Goal: Navigation & Orientation: Find specific page/section

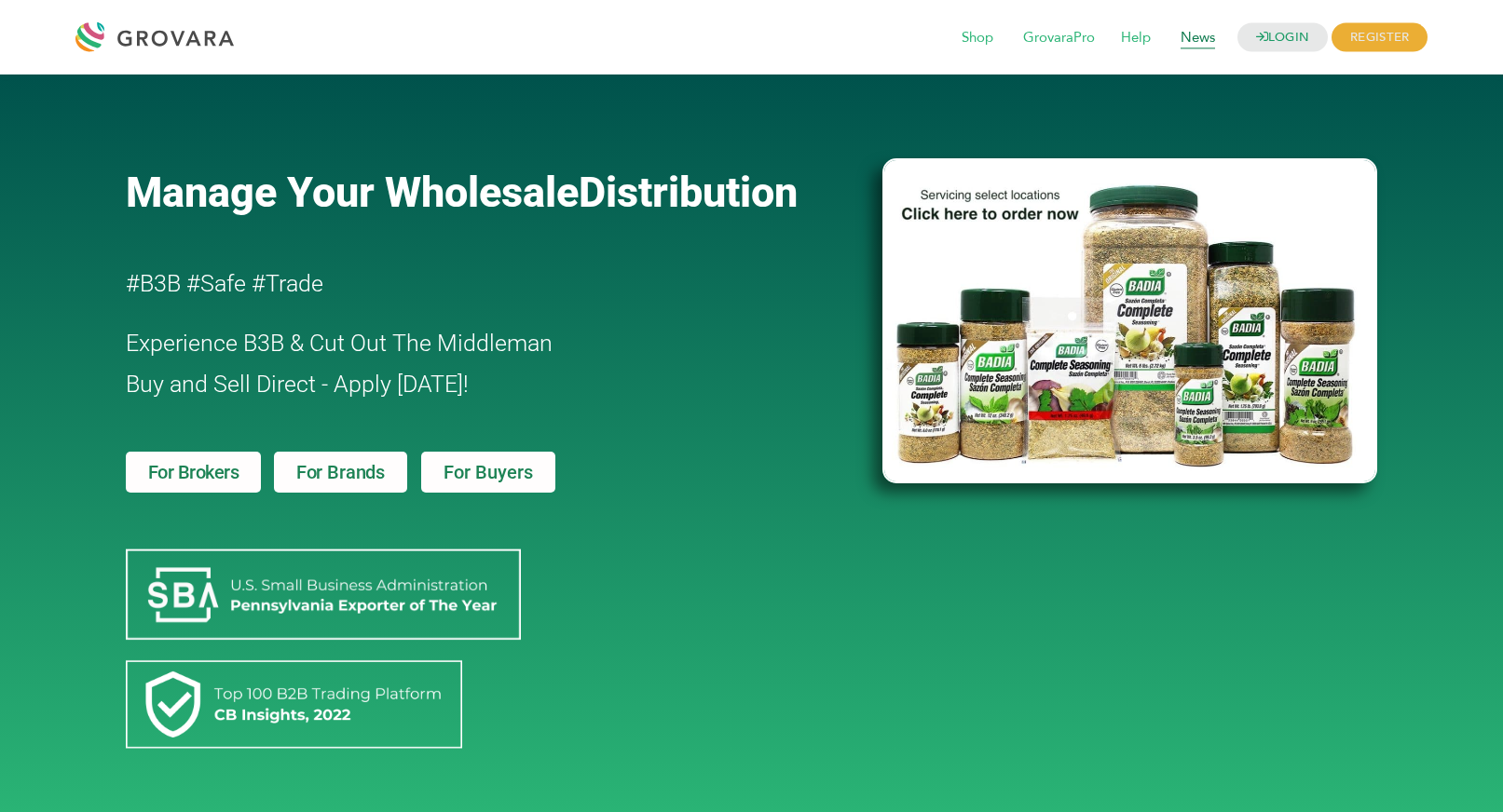
click at [1202, 33] on span "News" at bounding box center [1197, 38] width 61 height 36
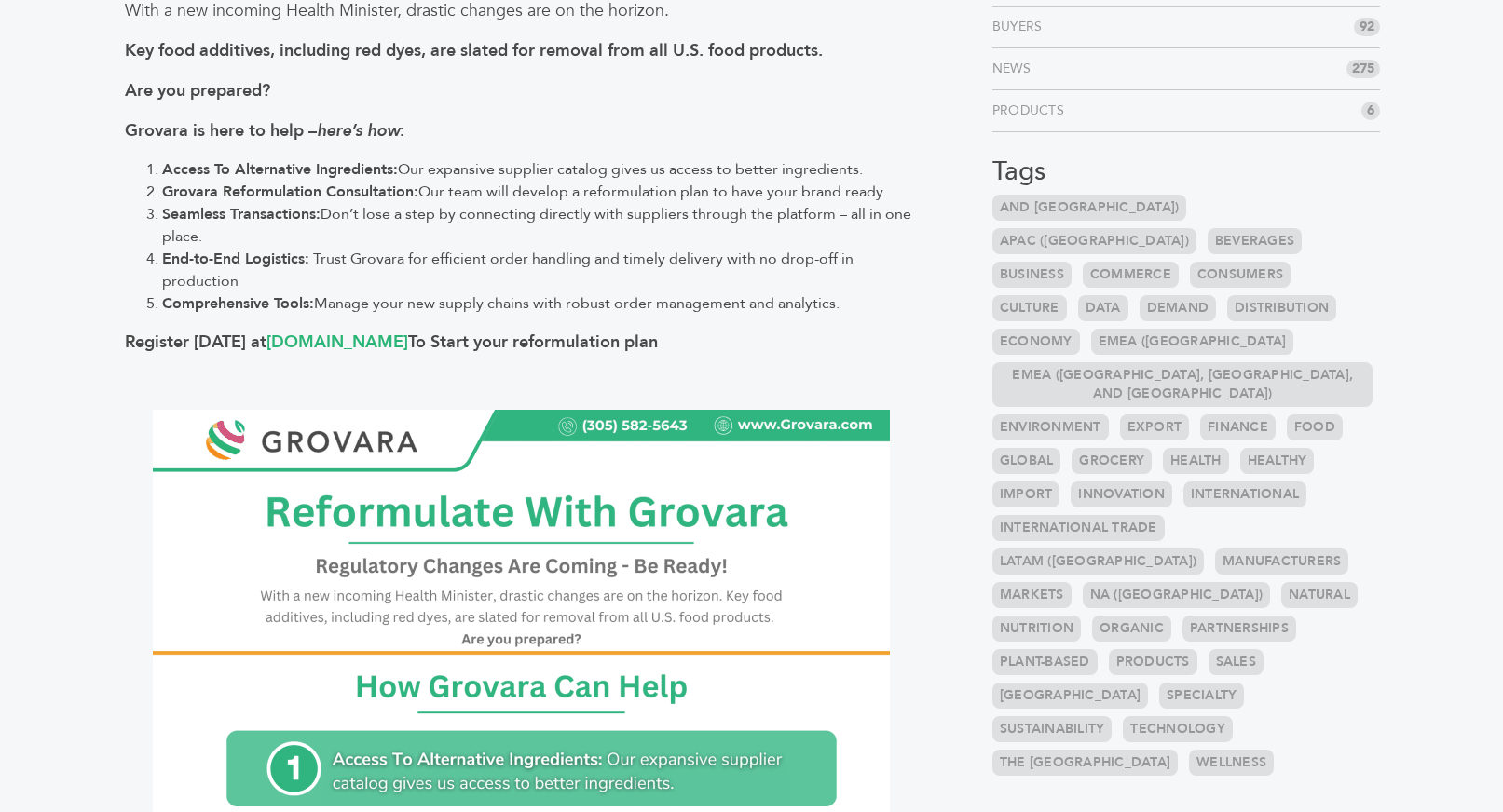
scroll to position [324, 0]
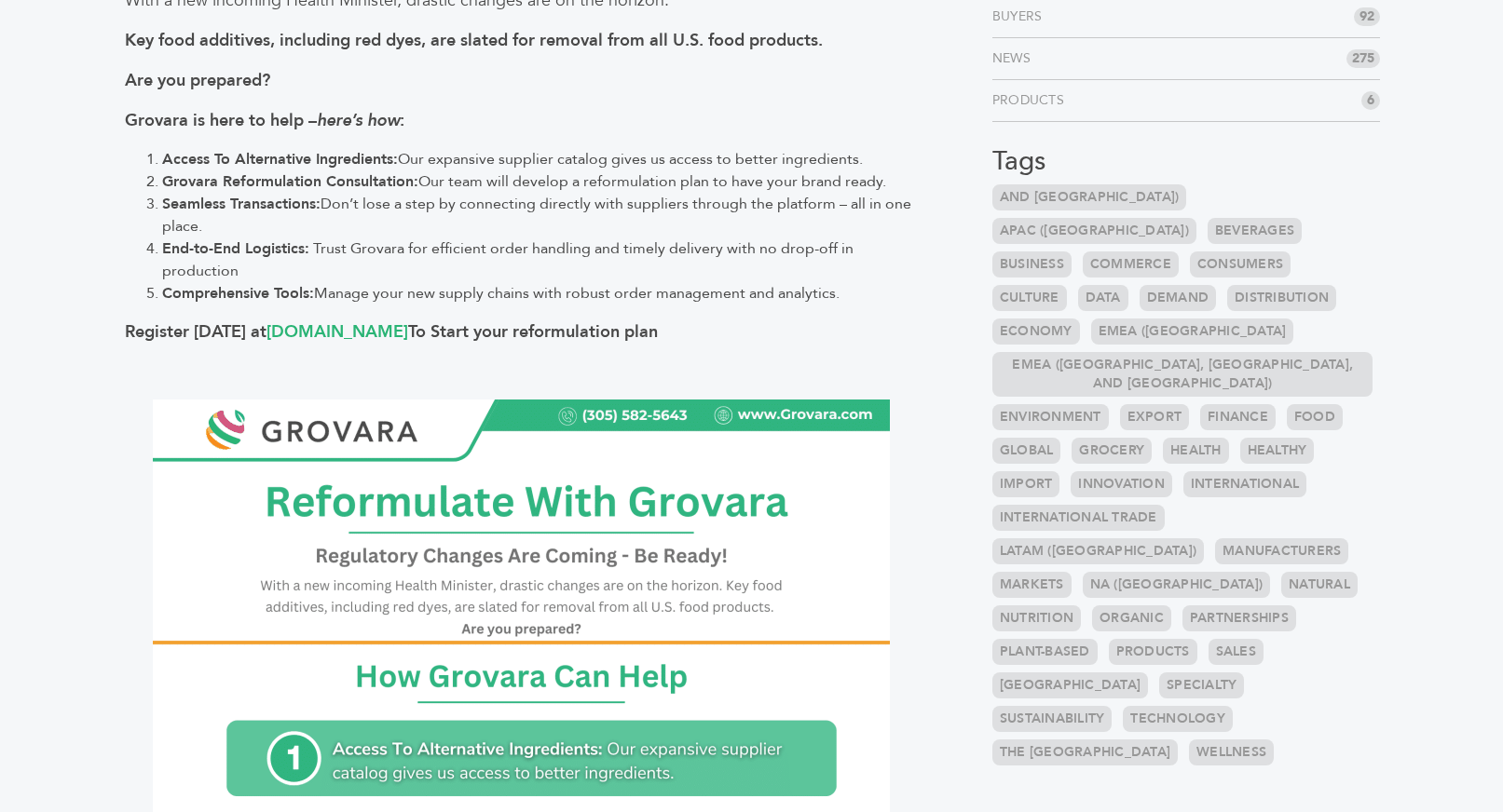
click at [1052, 190] on link "and [GEOGRAPHIC_DATA])" at bounding box center [1089, 197] width 194 height 26
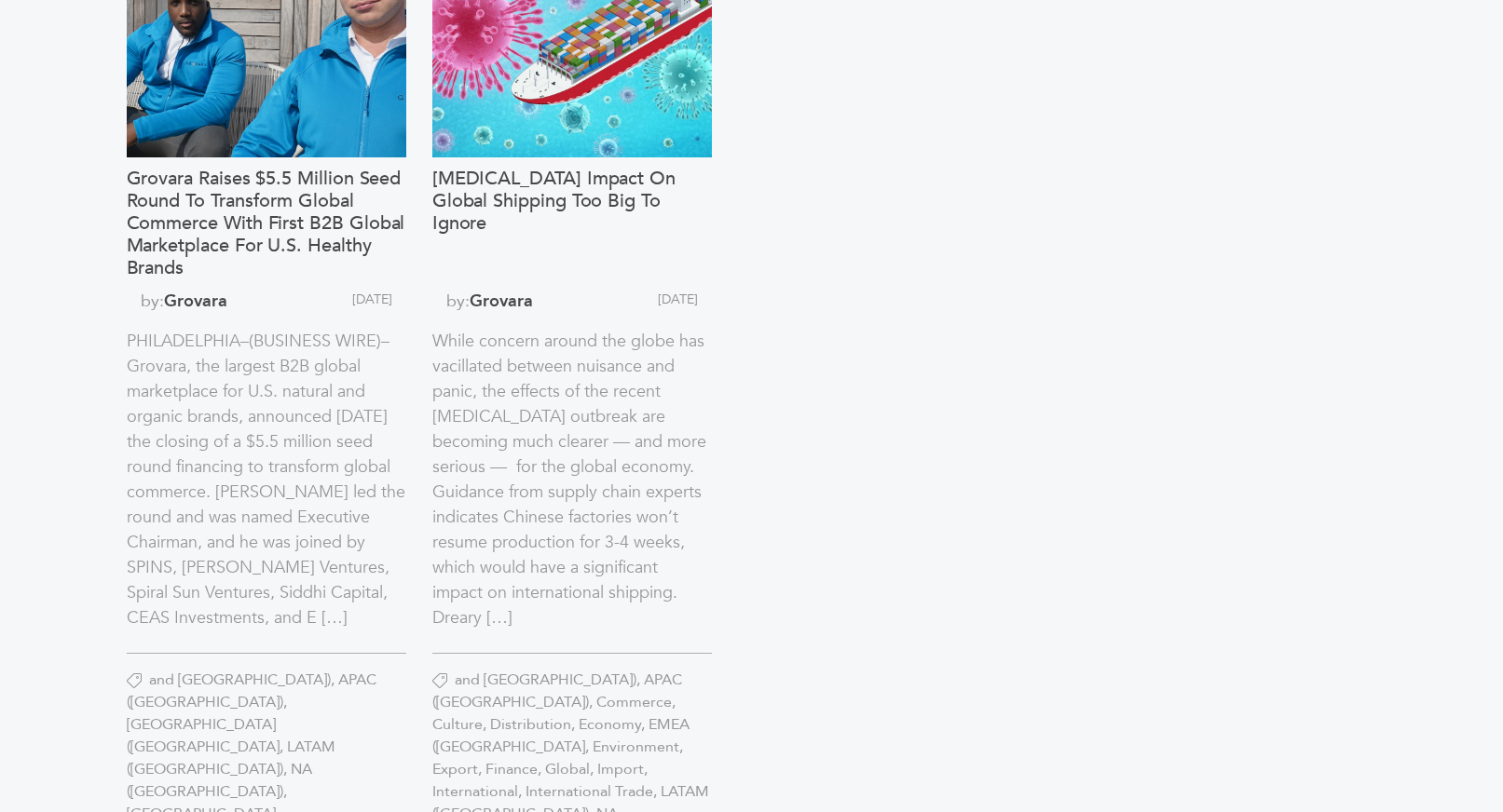
scroll to position [1363, 0]
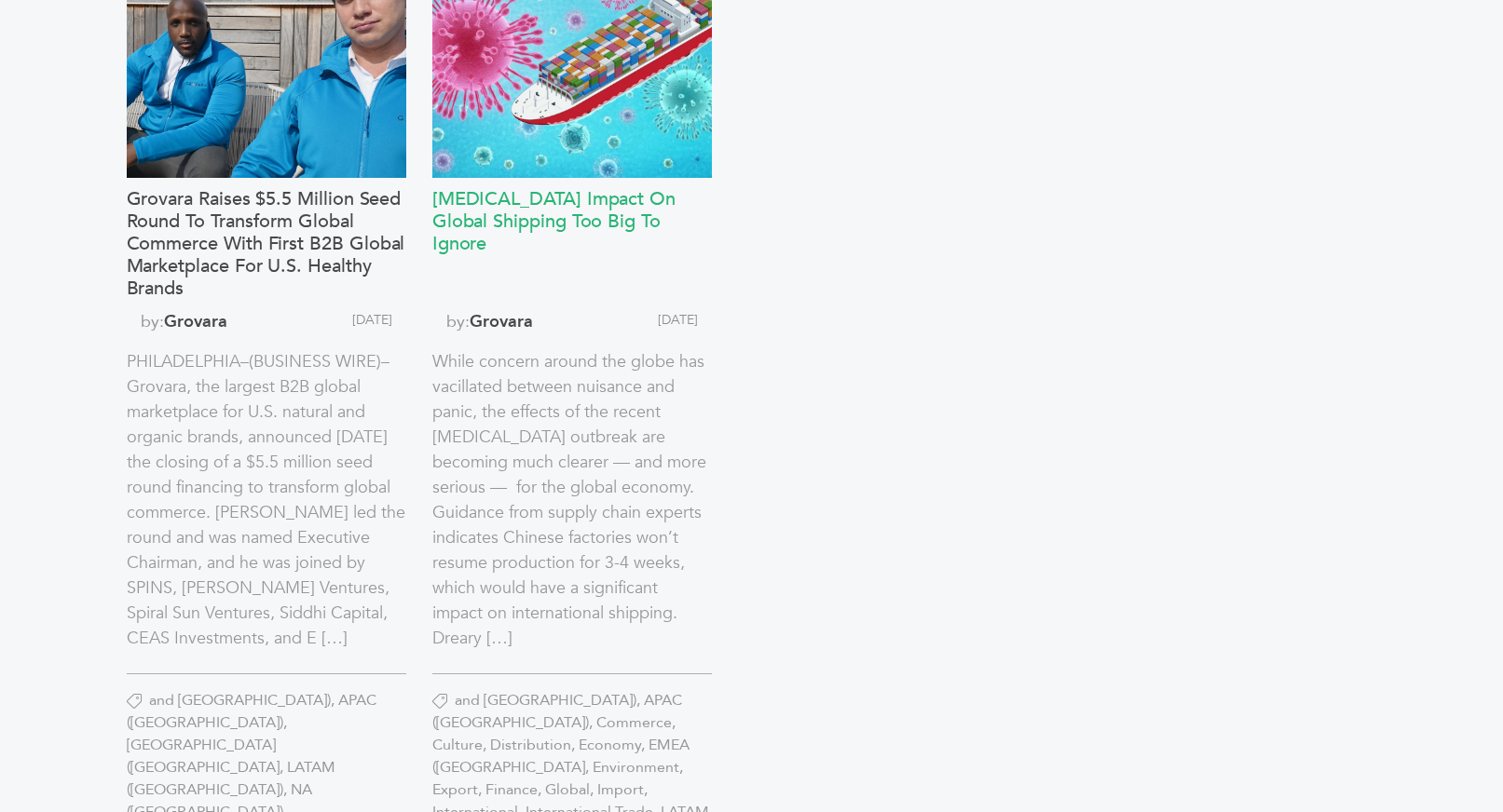
click at [619, 216] on h3 "Coronavirus Impact on Global Shipping Too Big to Ignore" at bounding box center [572, 245] width 280 height 112
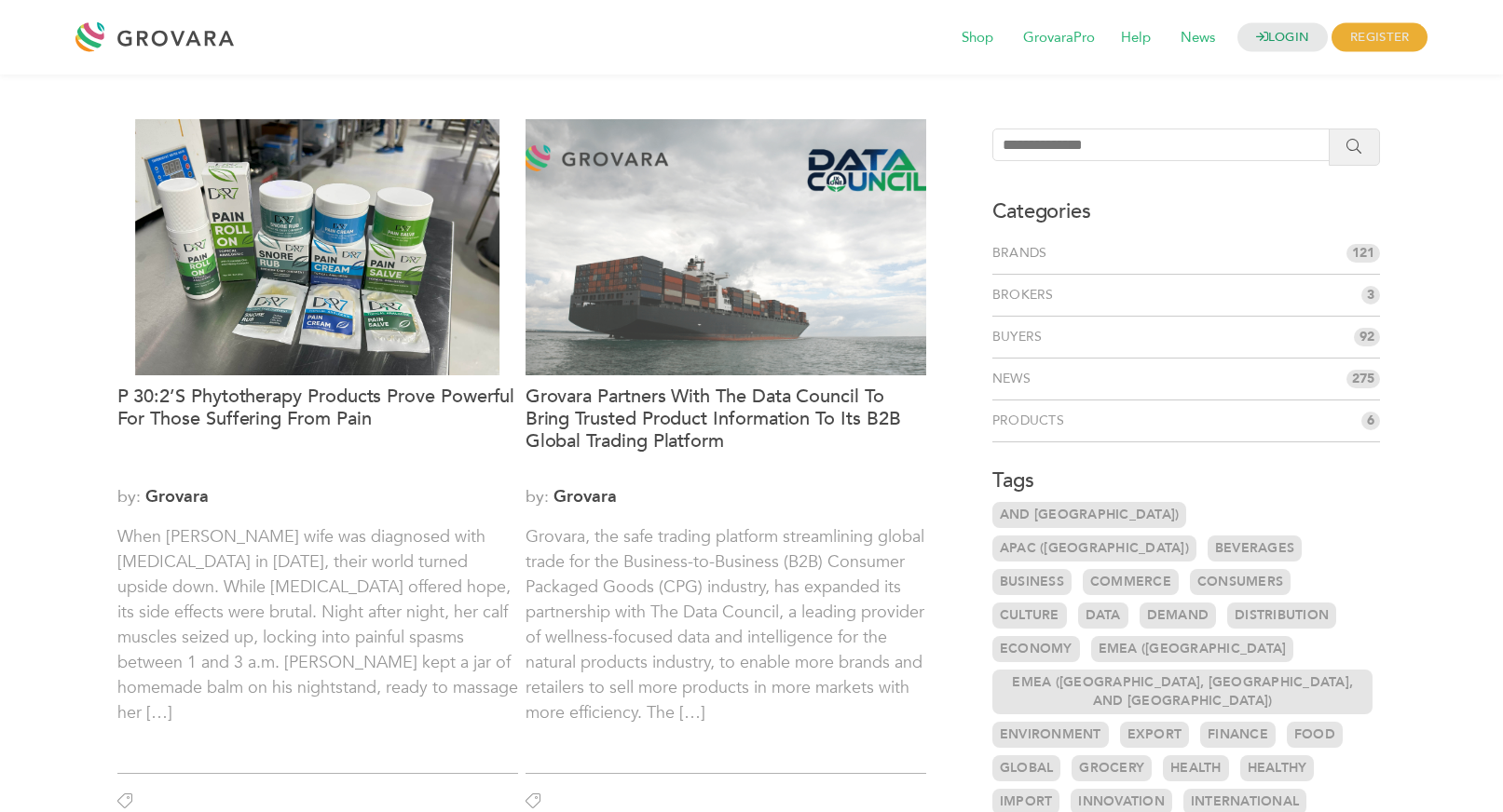
click at [192, 46] on div at bounding box center [159, 37] width 167 height 44
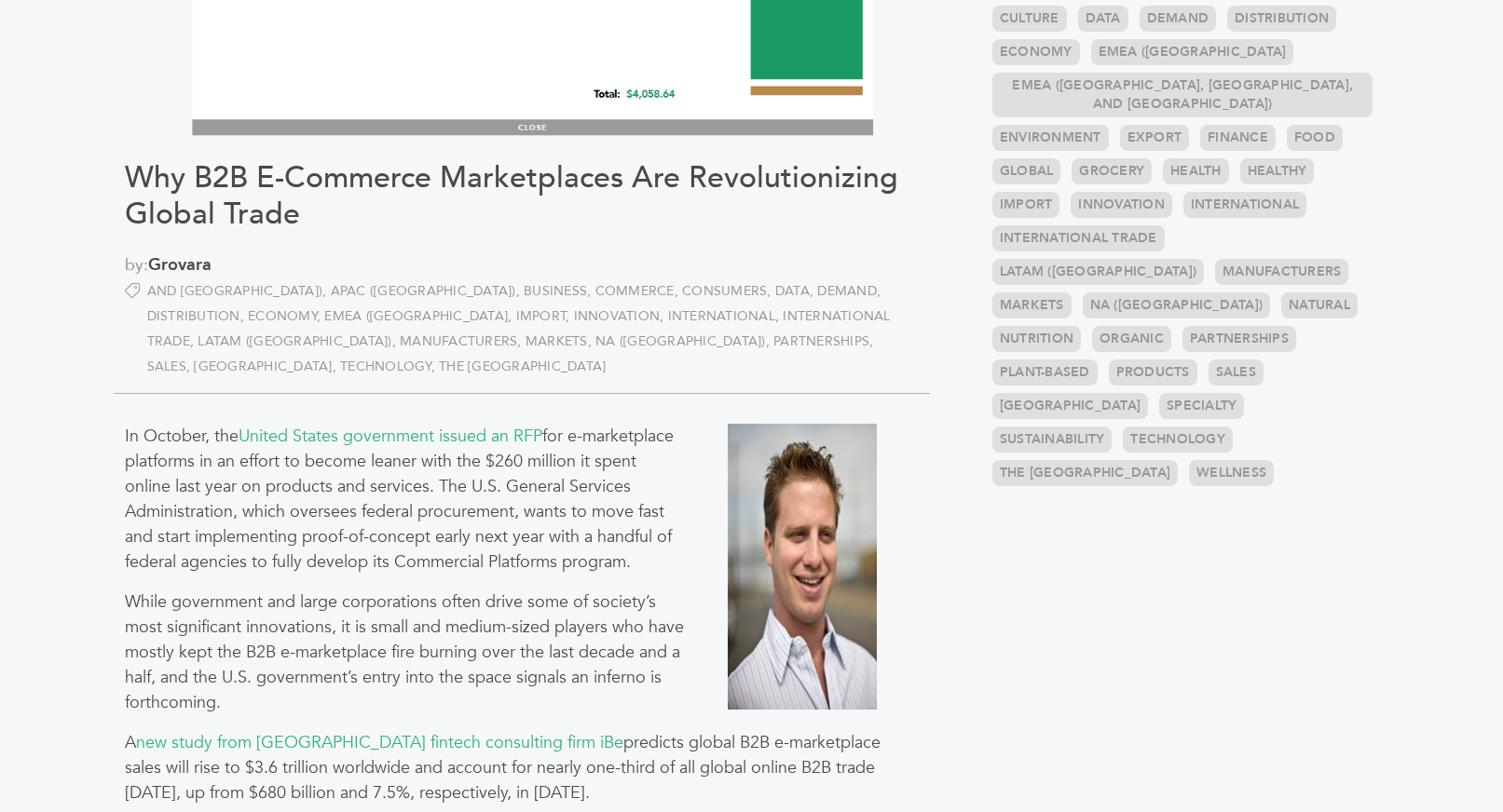
scroll to position [775, 0]
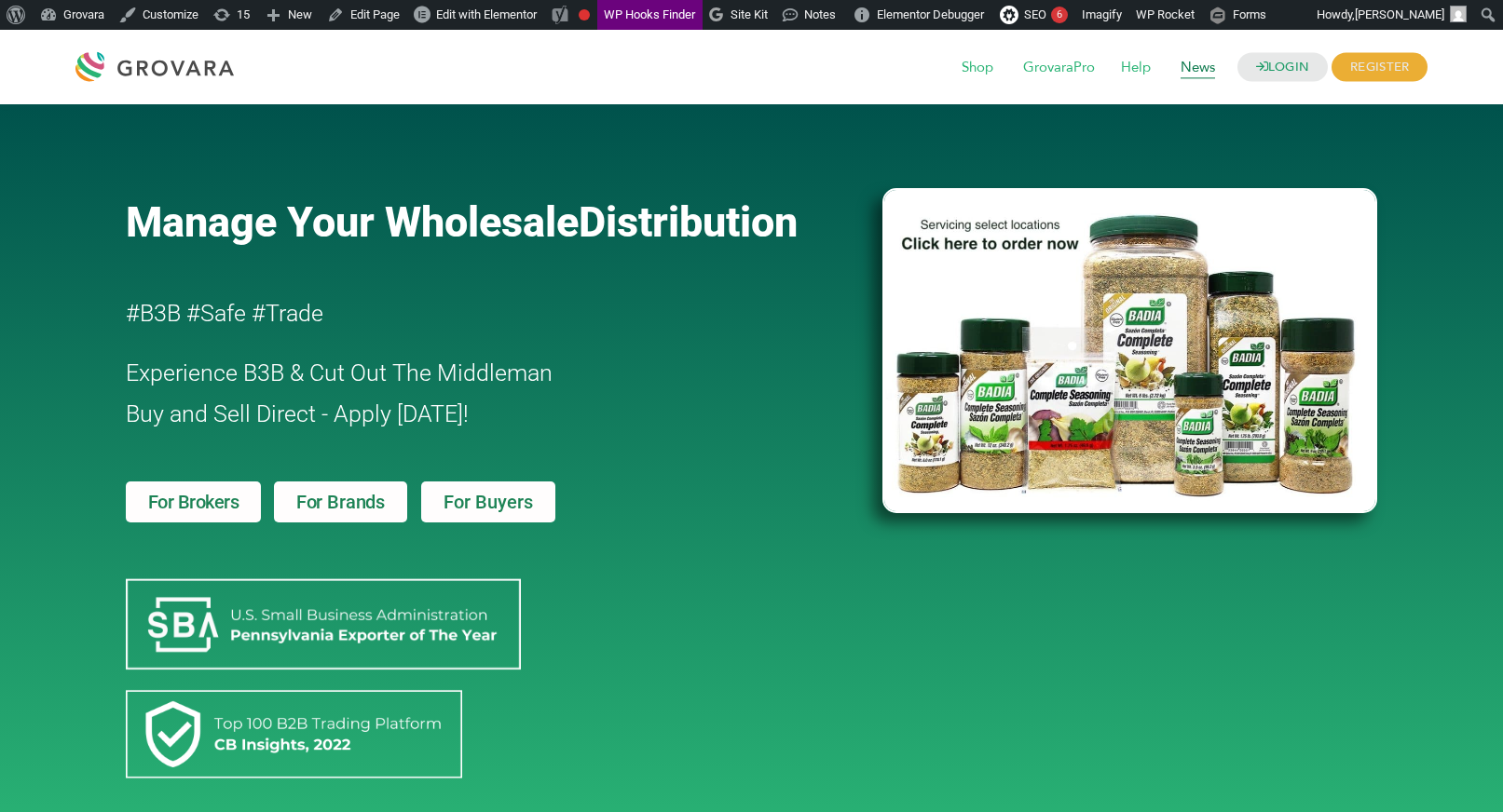
click at [1194, 67] on span "News" at bounding box center [1197, 68] width 61 height 36
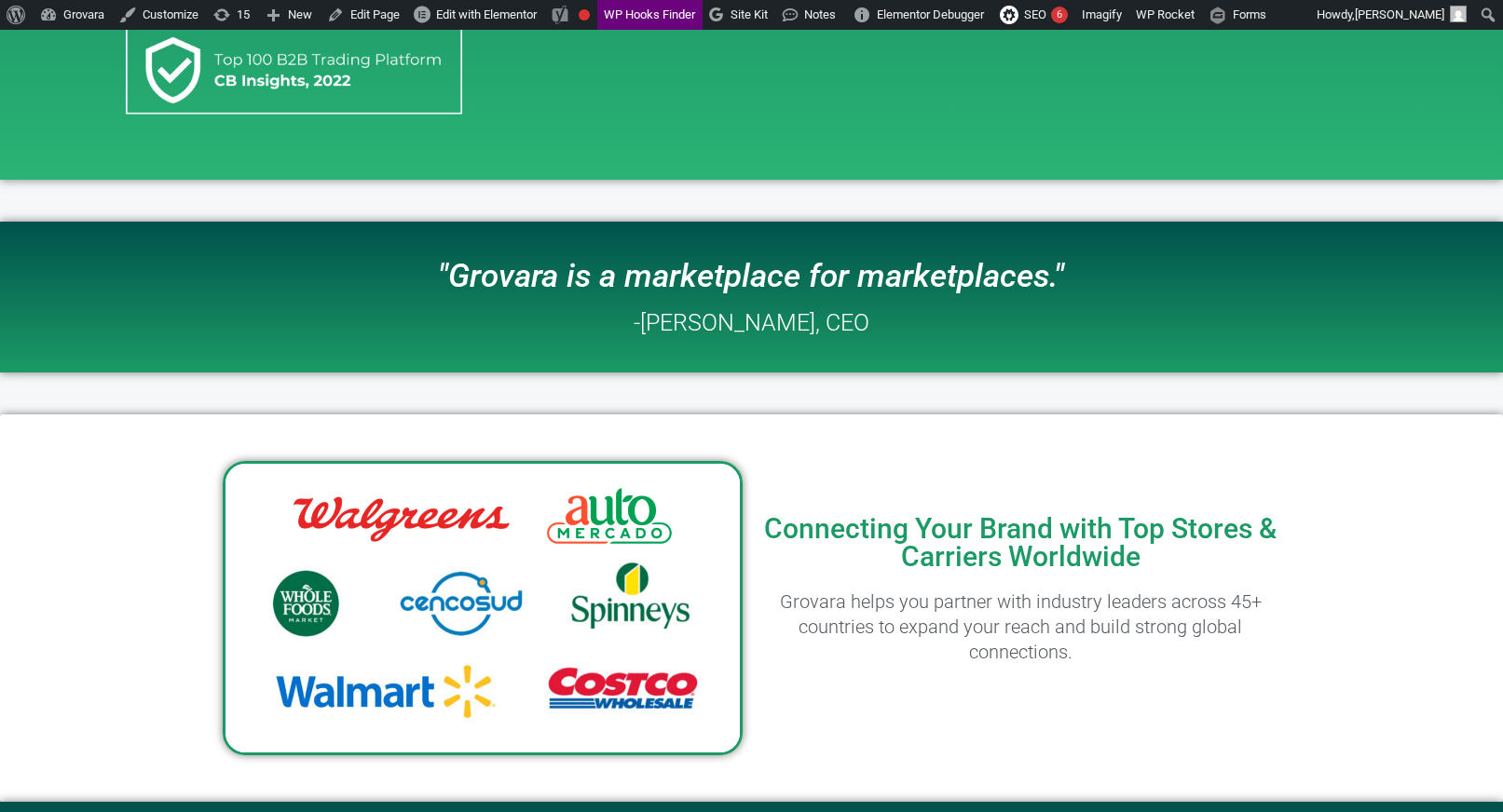
scroll to position [678, 0]
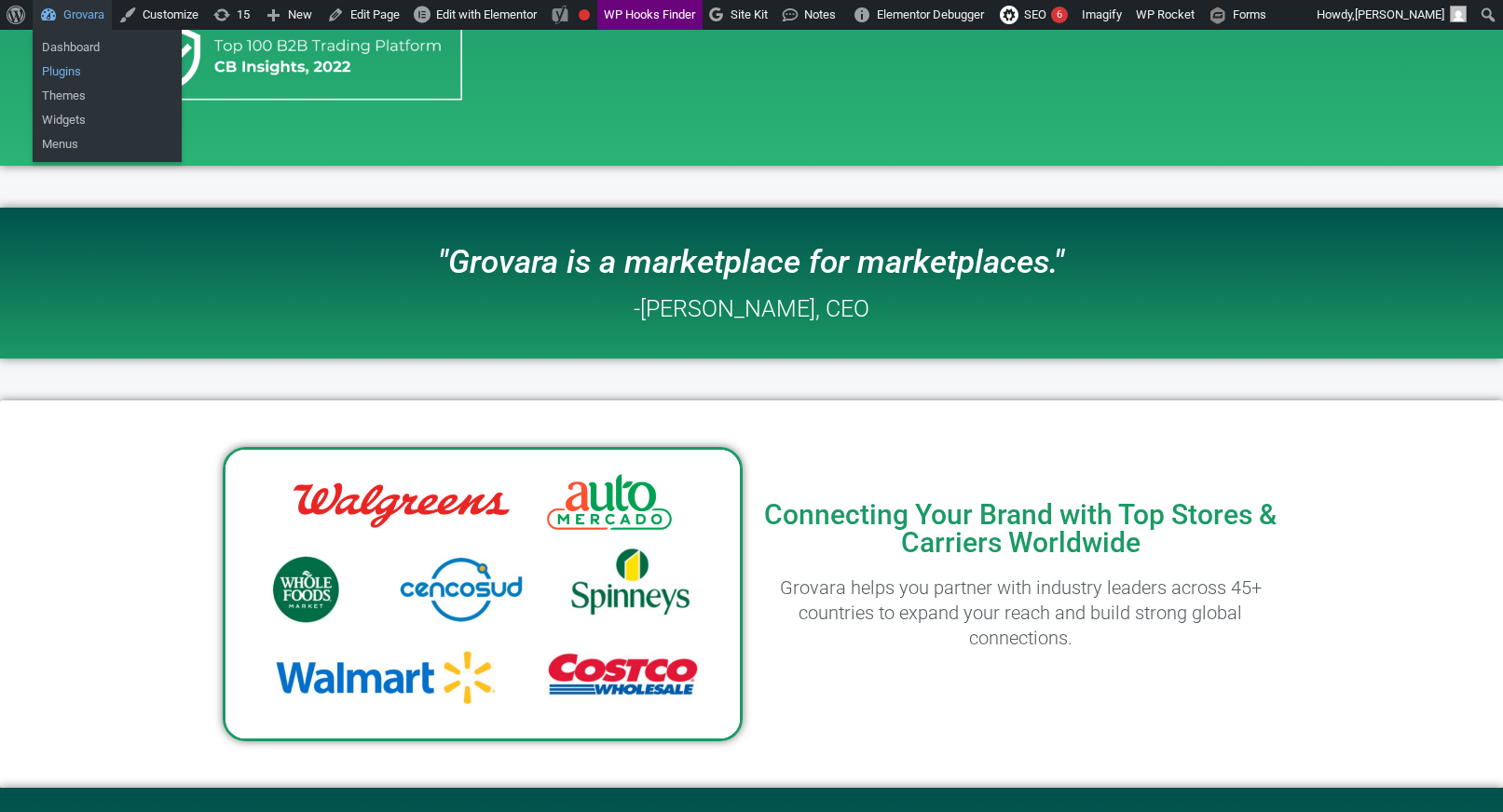
click at [68, 67] on link "Plugins" at bounding box center [107, 72] width 149 height 24
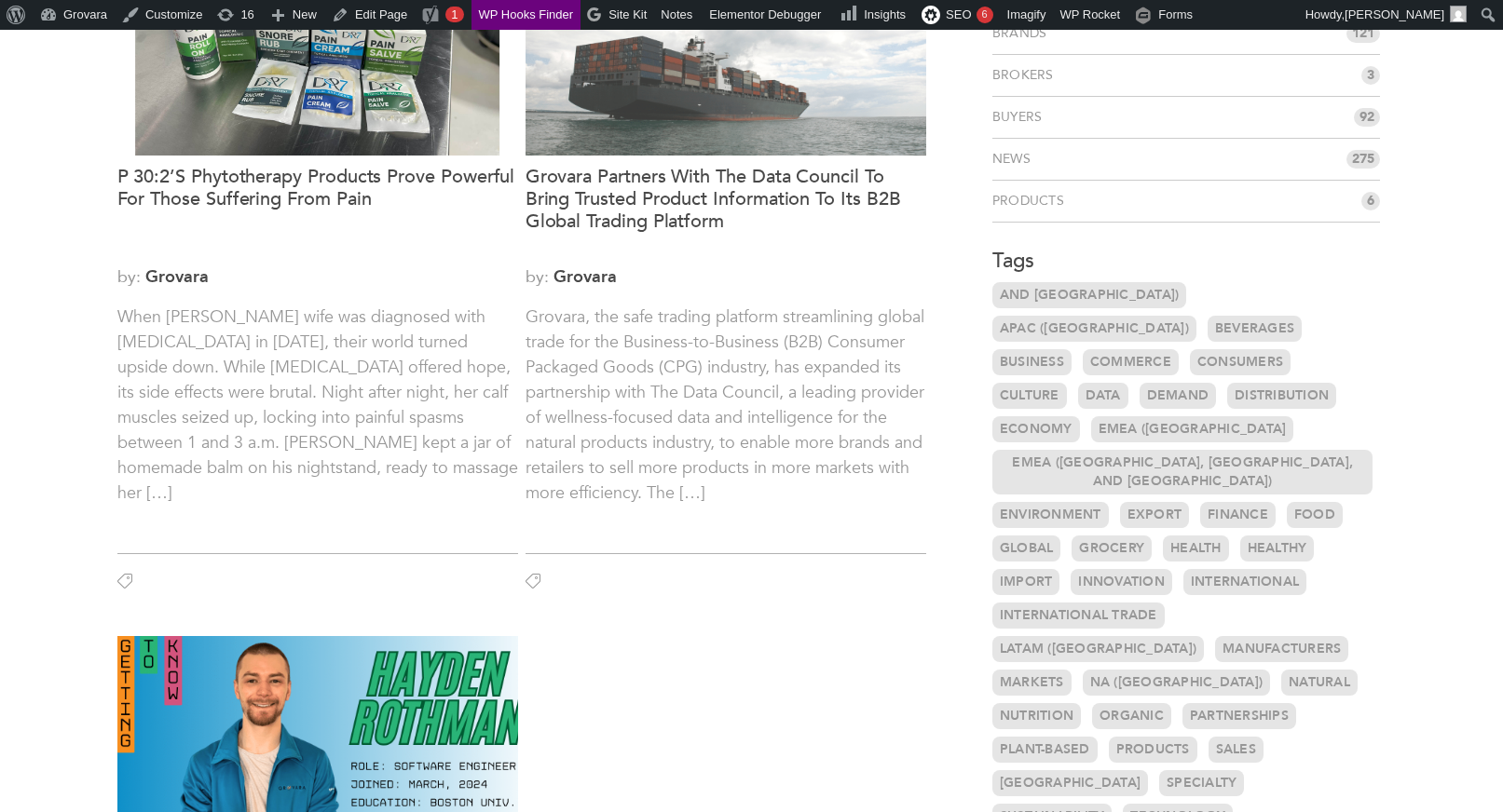
scroll to position [248, 0]
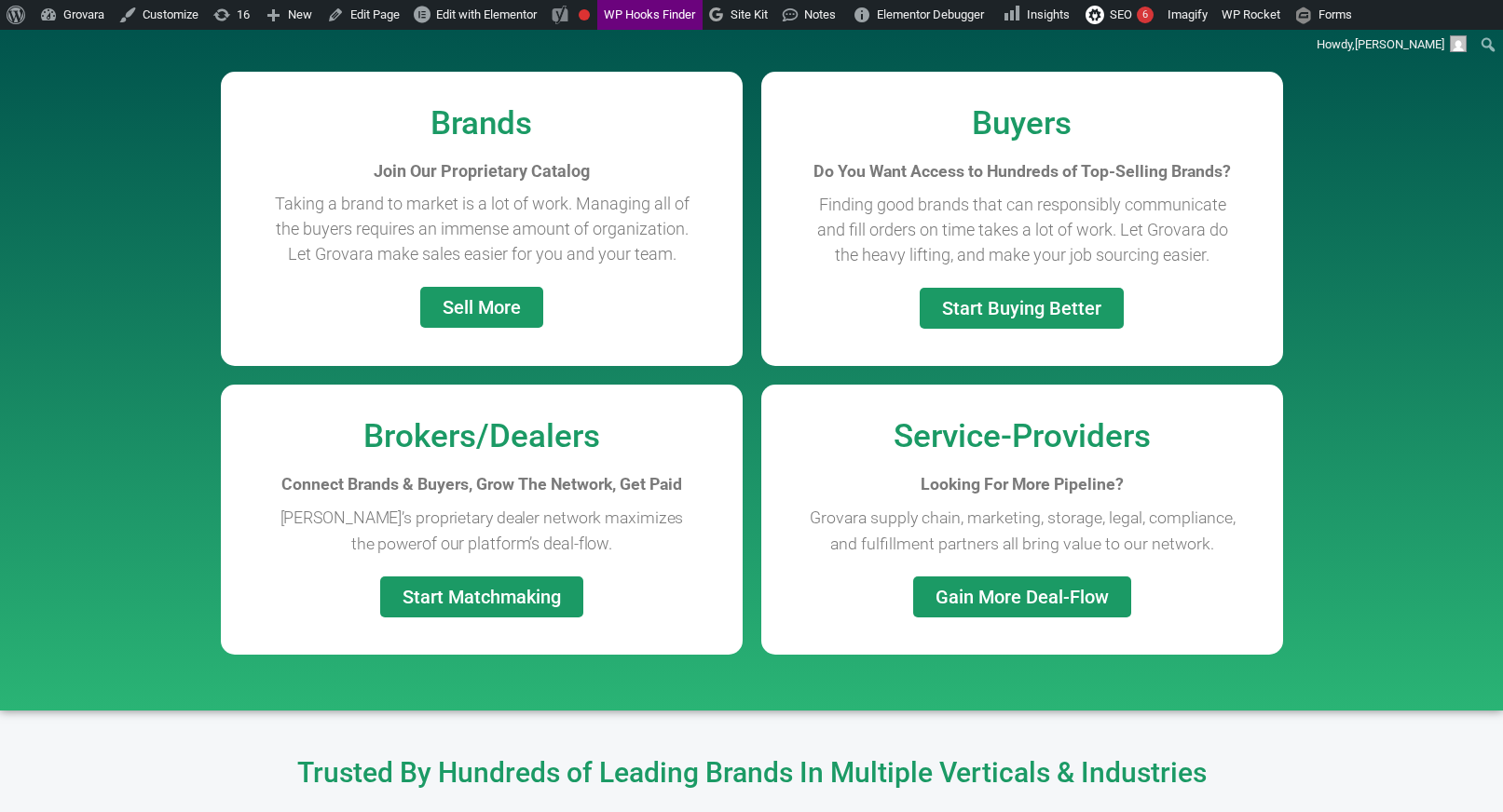
scroll to position [1445, 0]
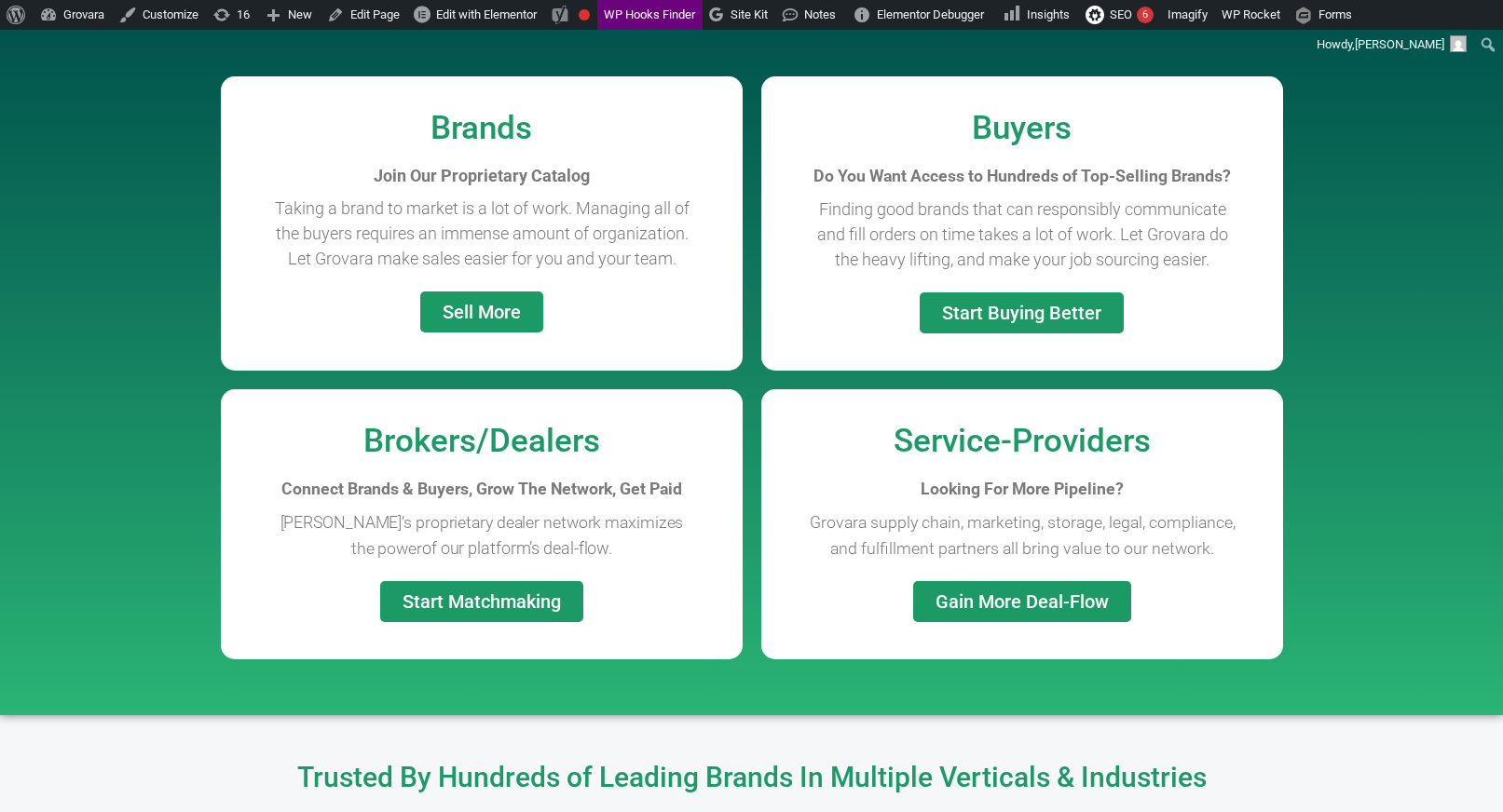
click at [542, 601] on span "Start Matchmaking" at bounding box center [482, 601] width 159 height 18
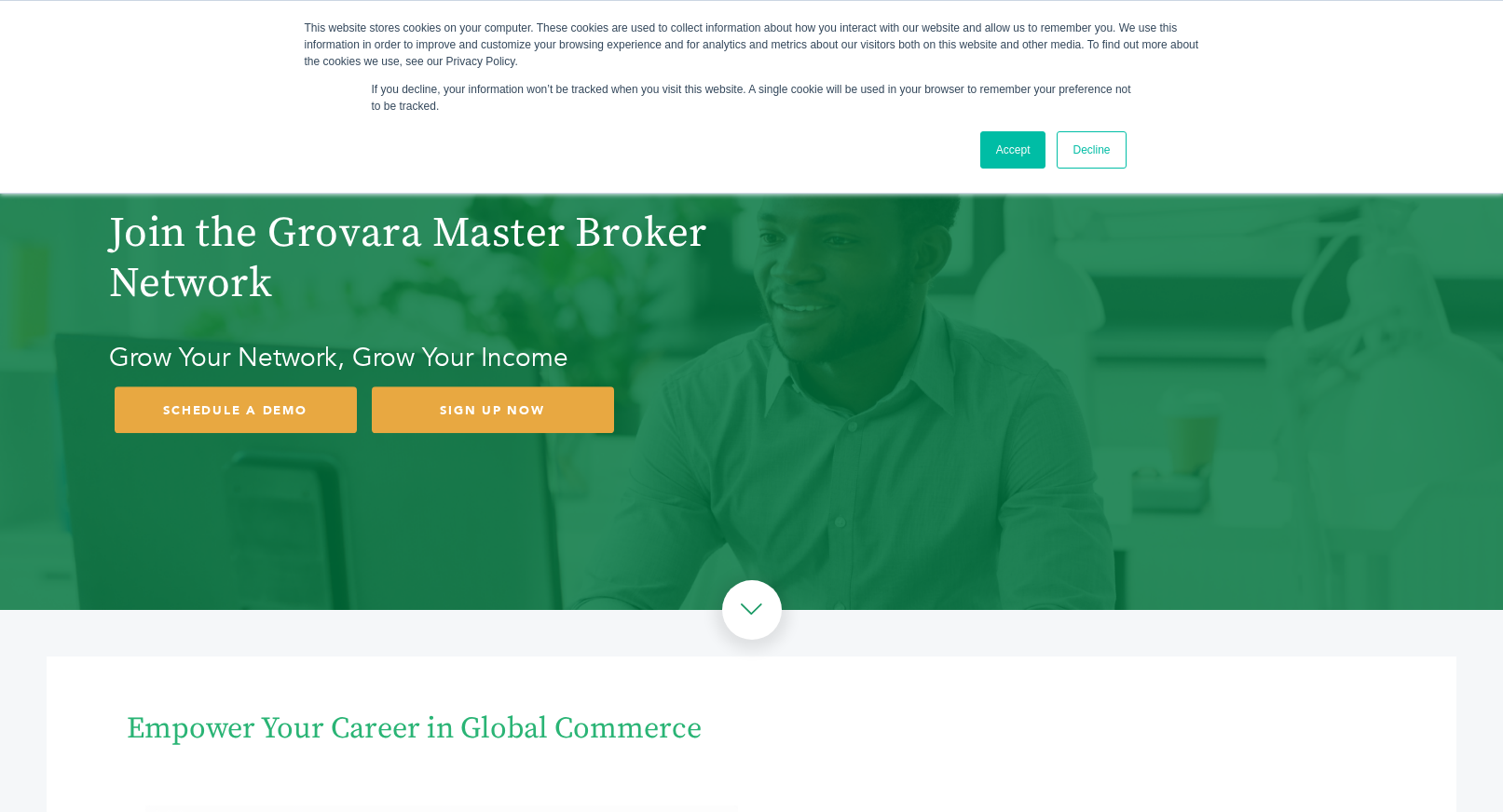
click at [1024, 153] on link "Accept" at bounding box center [1013, 150] width 66 height 38
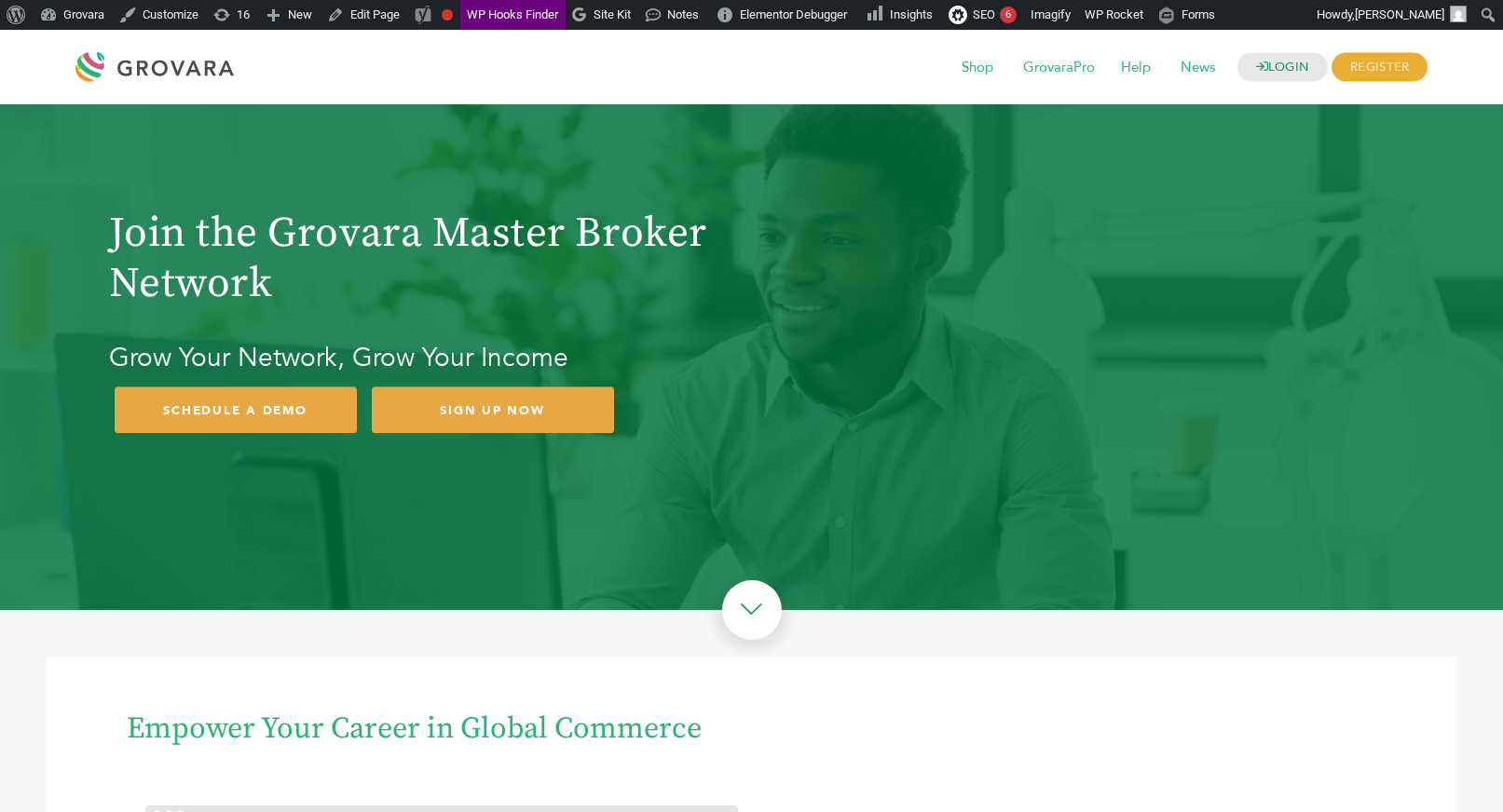
click at [193, 74] on div at bounding box center [159, 67] width 167 height 44
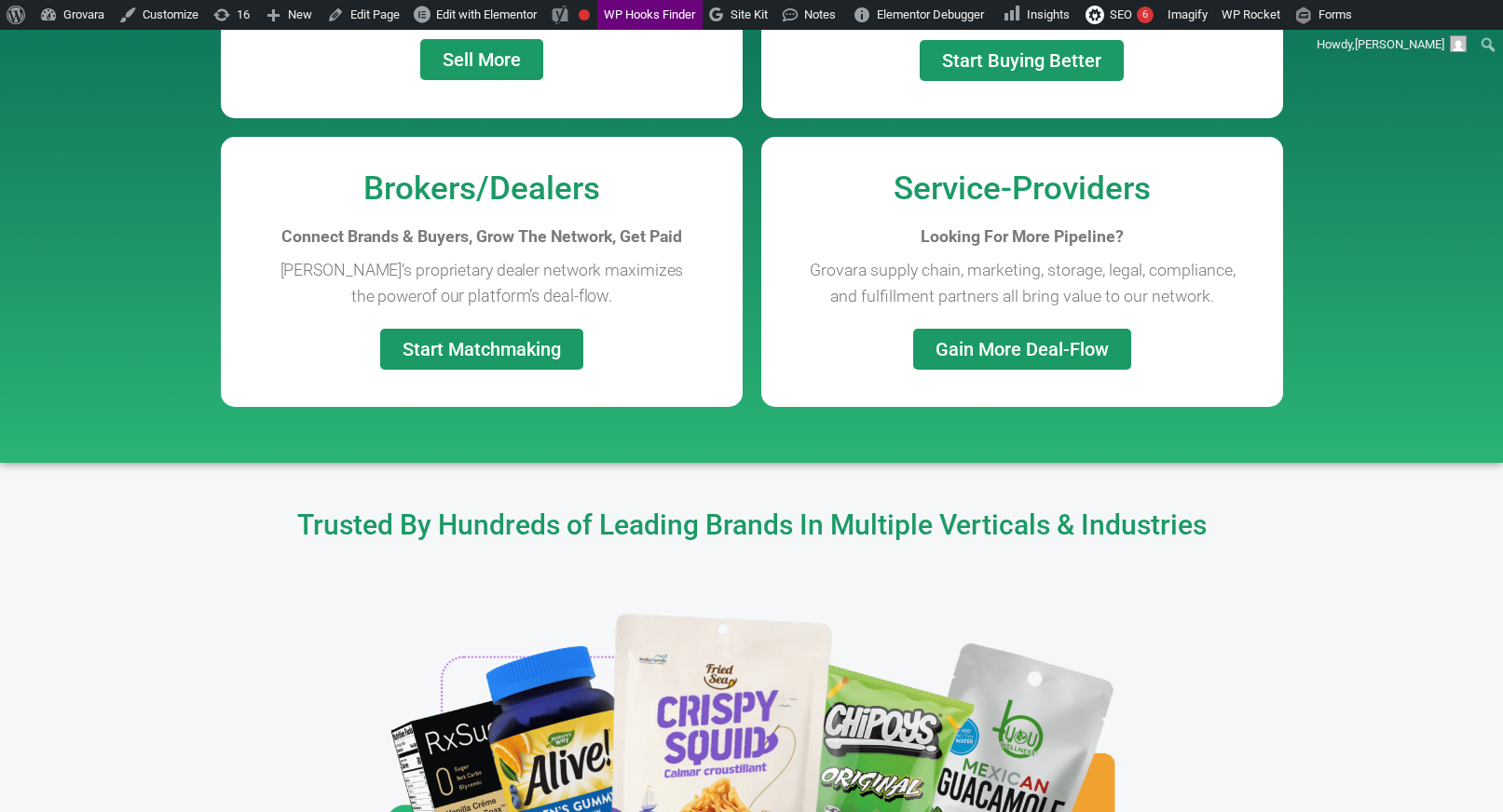
scroll to position [1698, 0]
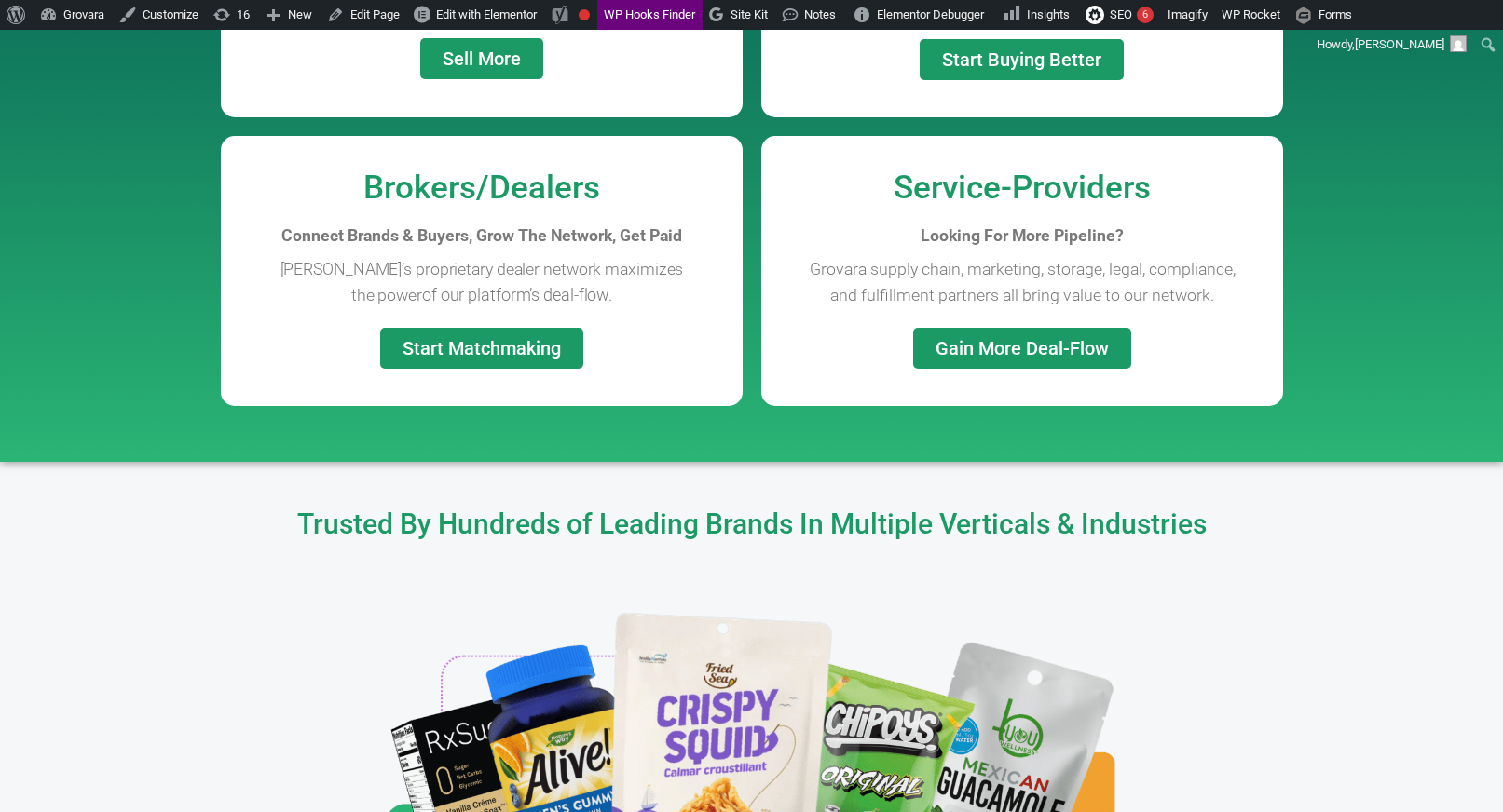
click at [985, 342] on span "Gain More Deal-Flow" at bounding box center [1021, 348] width 173 height 18
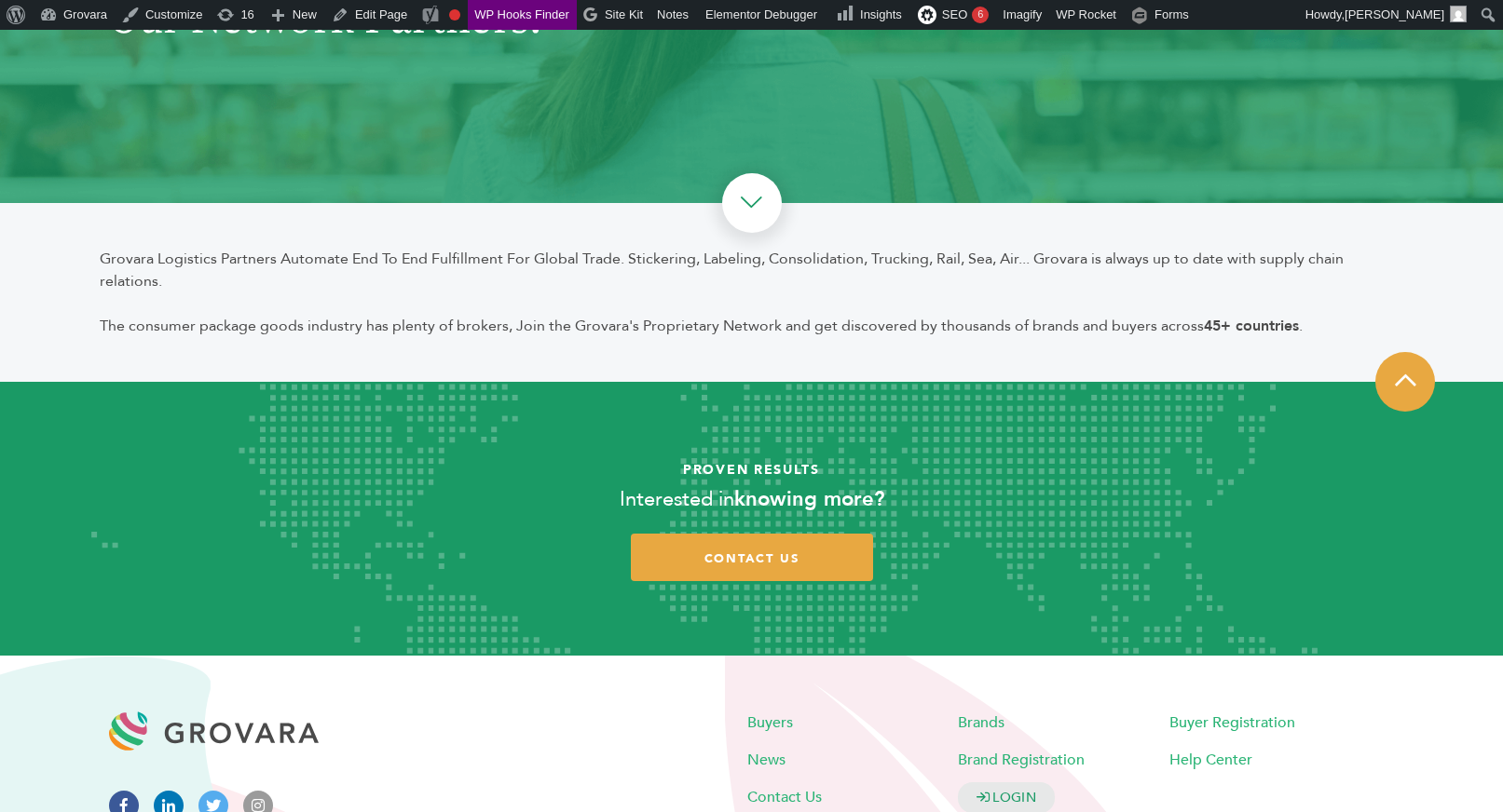
scroll to position [534, 0]
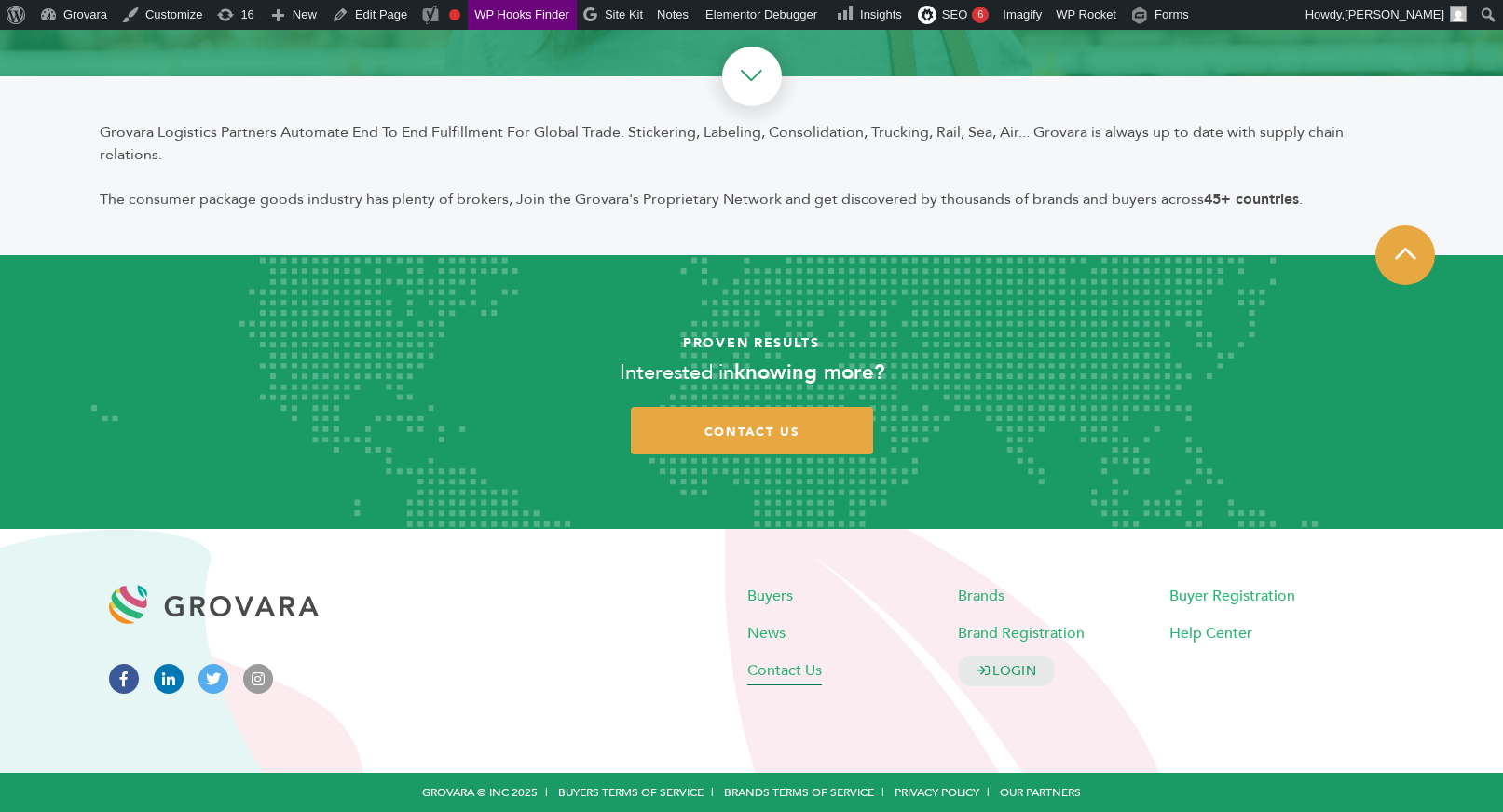
click at [788, 673] on span "Contact Us" at bounding box center [784, 670] width 74 height 20
